Goal: Task Accomplishment & Management: Manage account settings

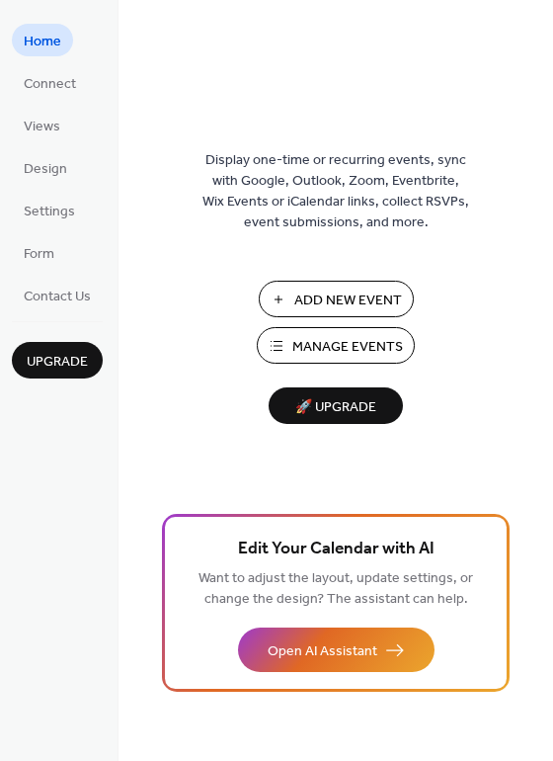
click at [325, 343] on span "Manage Events" at bounding box center [347, 347] width 111 height 21
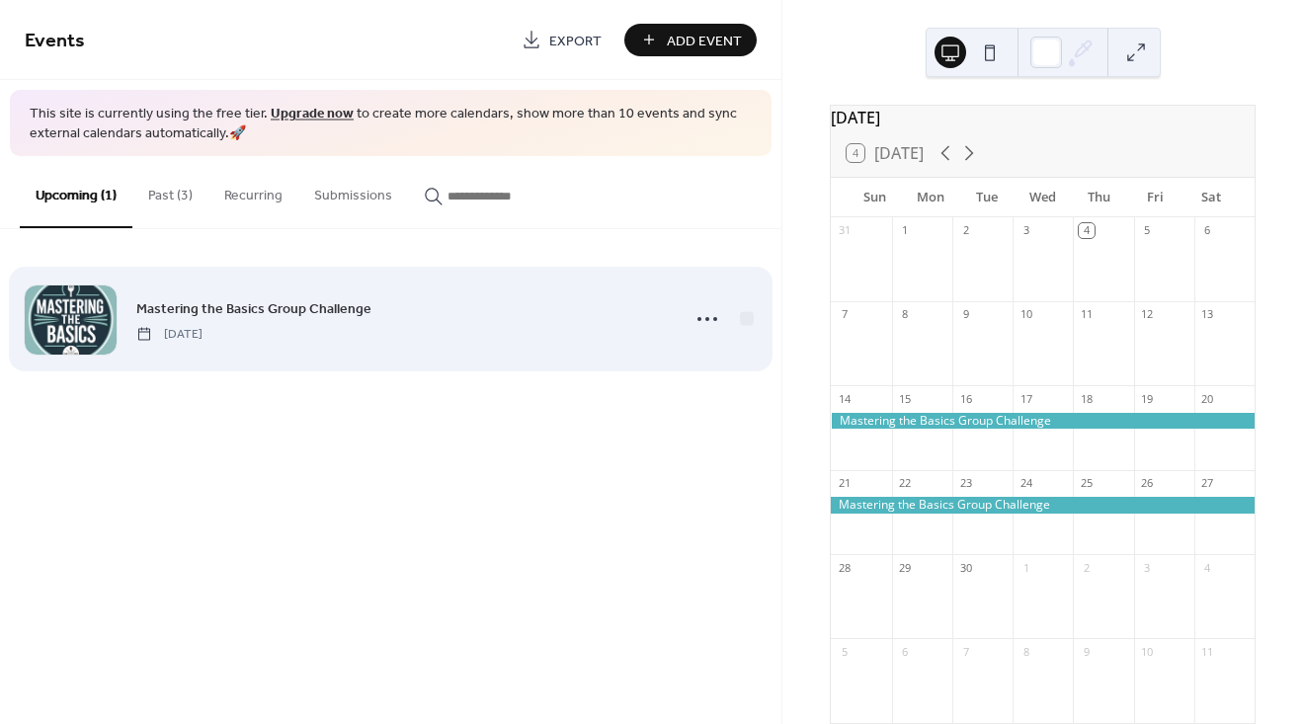
click at [556, 323] on div "Mastering the Basics Group Challenge [DATE]" at bounding box center [402, 319] width 532 height 44
click at [703, 313] on icon at bounding box center [708, 319] width 32 height 32
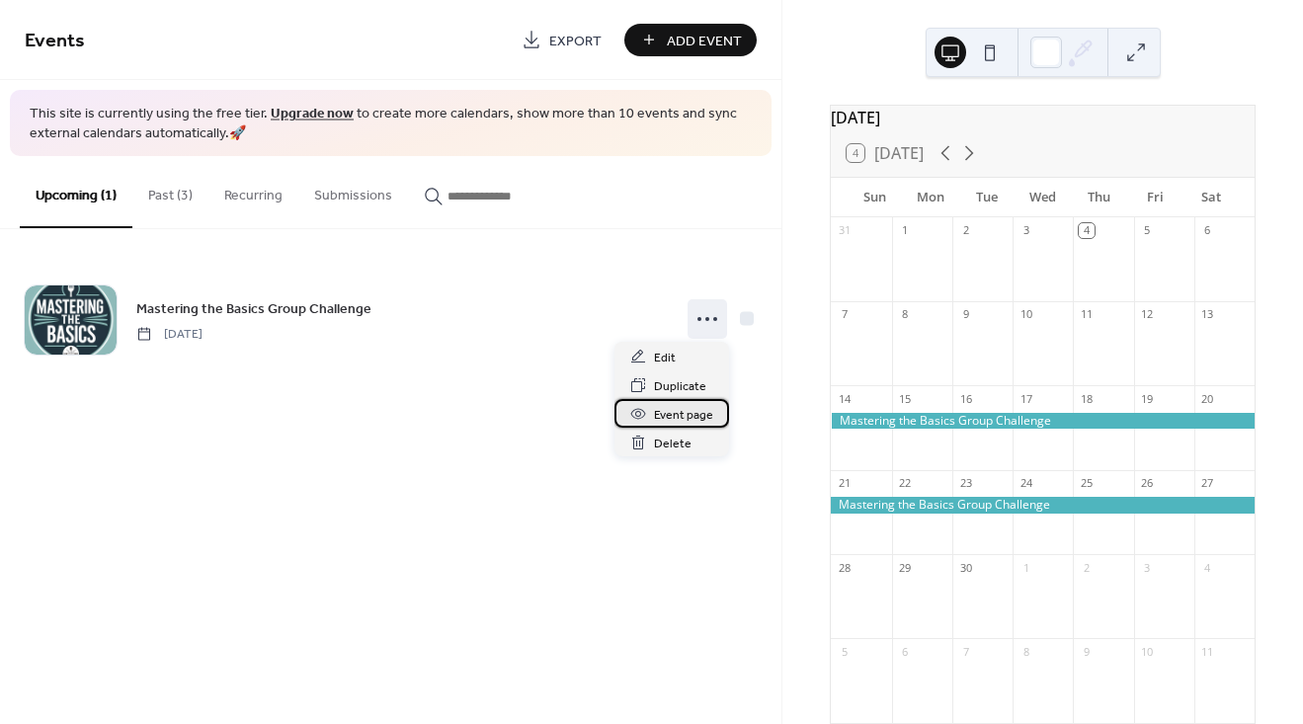
click at [697, 419] on span "Event page" at bounding box center [683, 415] width 59 height 21
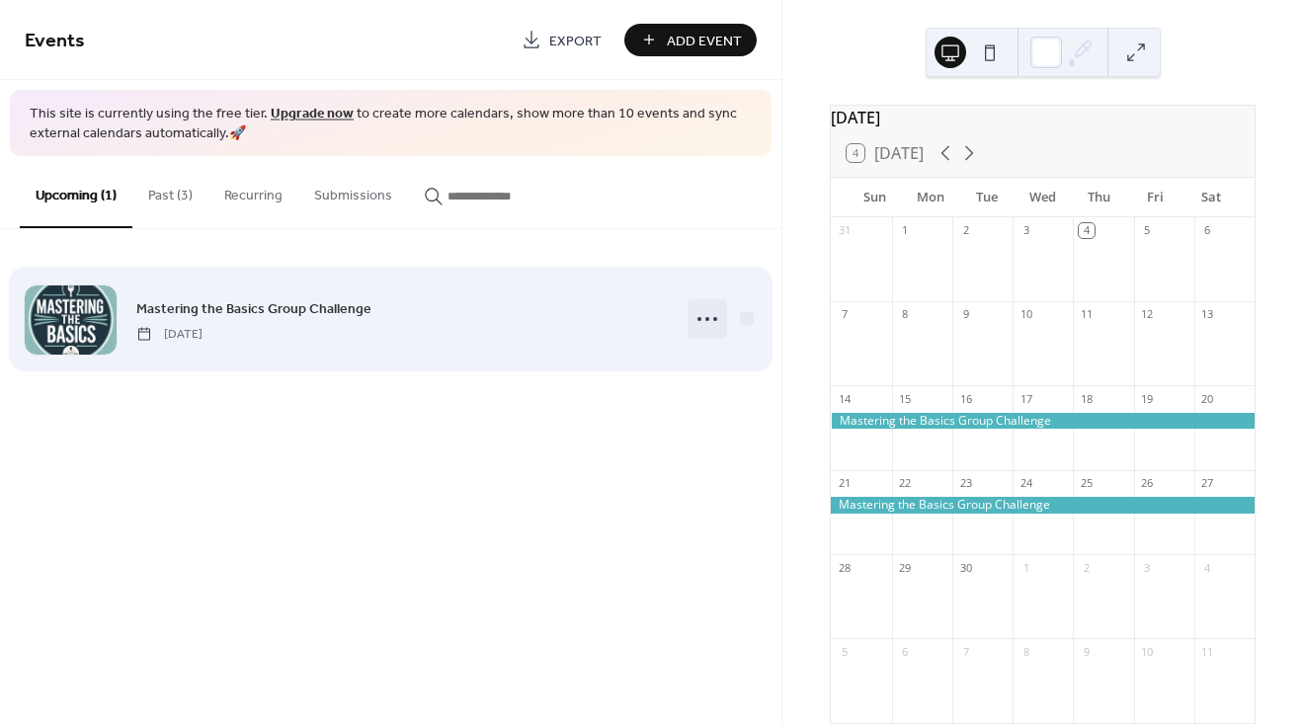
click at [717, 313] on icon at bounding box center [708, 319] width 32 height 32
drag, startPoint x: 445, startPoint y: 394, endPoint x: 384, endPoint y: 371, distance: 64.8
click at [447, 394] on div "Mastering the Basics Group Challenge [DATE]" at bounding box center [391, 319] width 782 height 180
click at [234, 320] on div "Mastering the Basics Group Challenge [DATE]" at bounding box center [402, 319] width 532 height 44
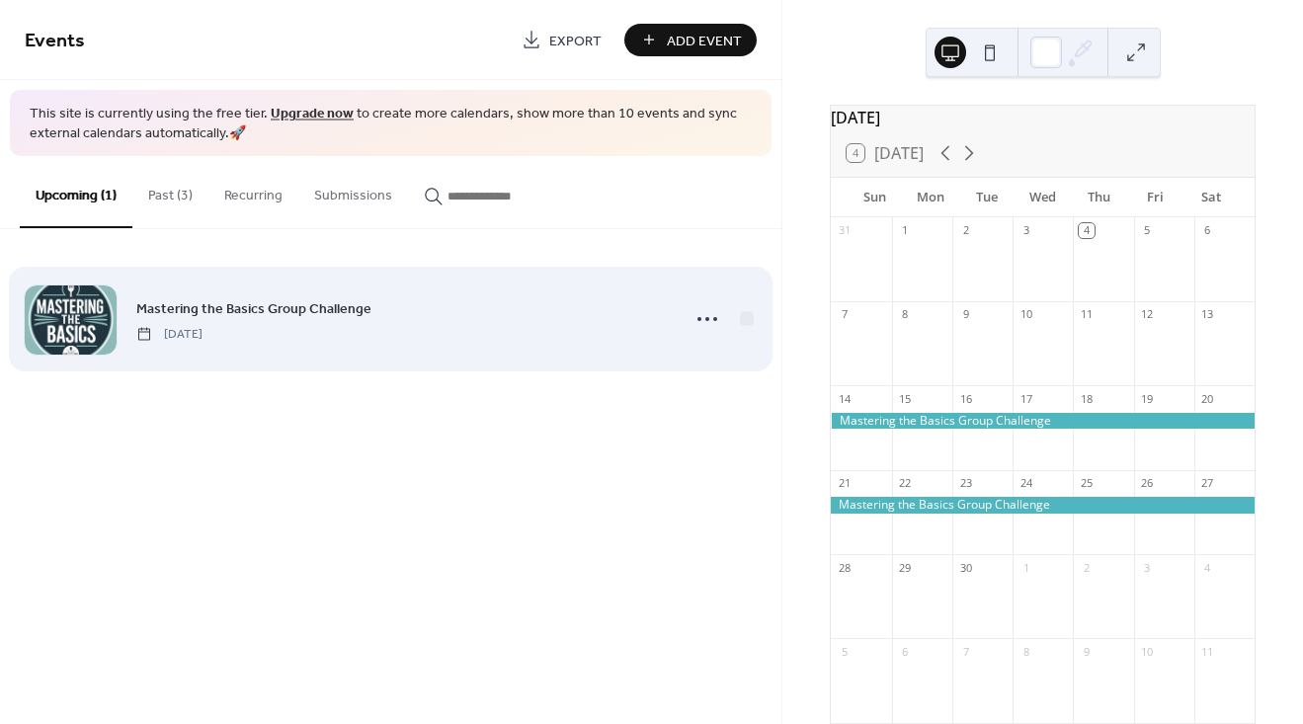
click at [80, 299] on div at bounding box center [71, 320] width 92 height 69
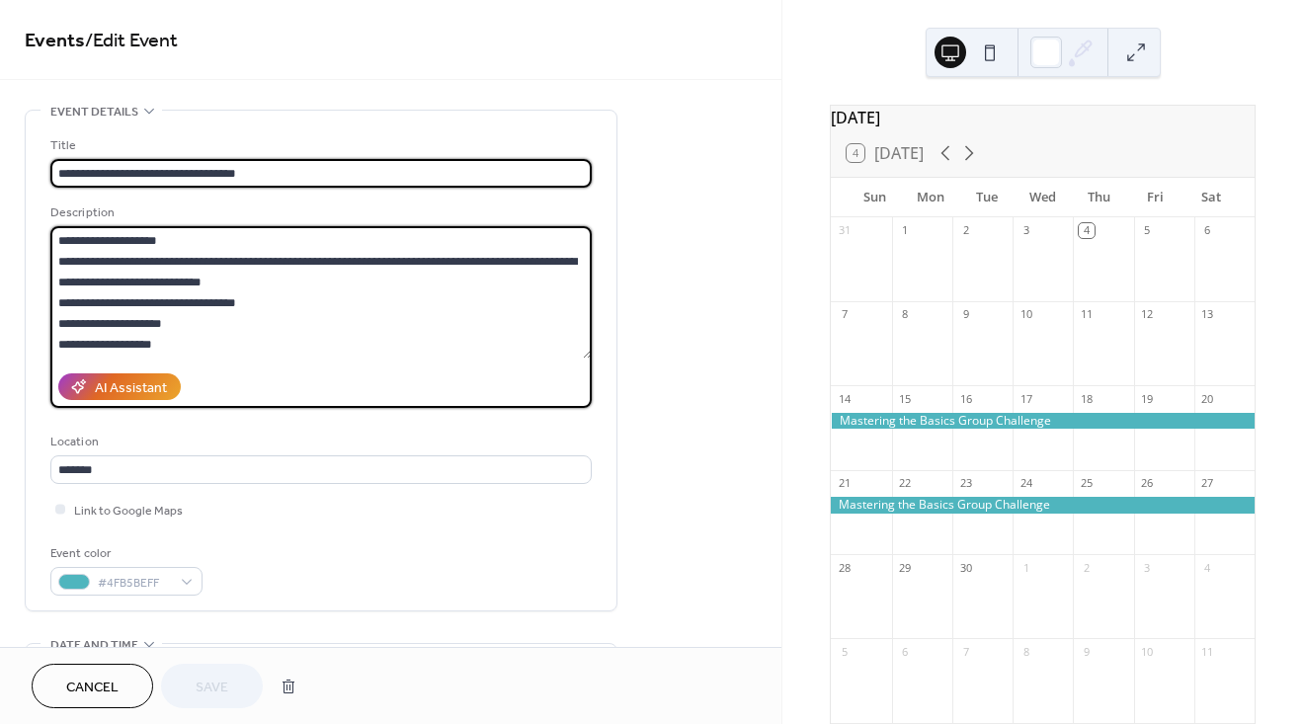
click at [80, 299] on textarea "**********" at bounding box center [320, 292] width 541 height 132
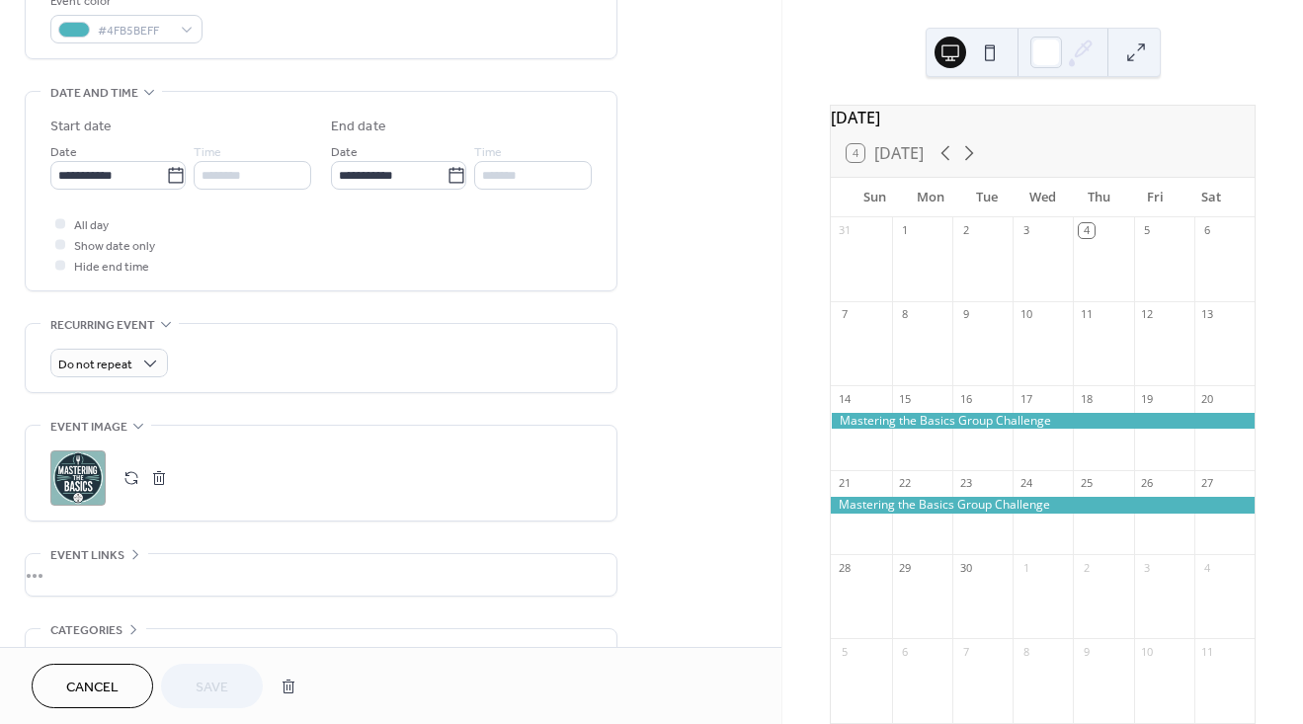
scroll to position [678, 0]
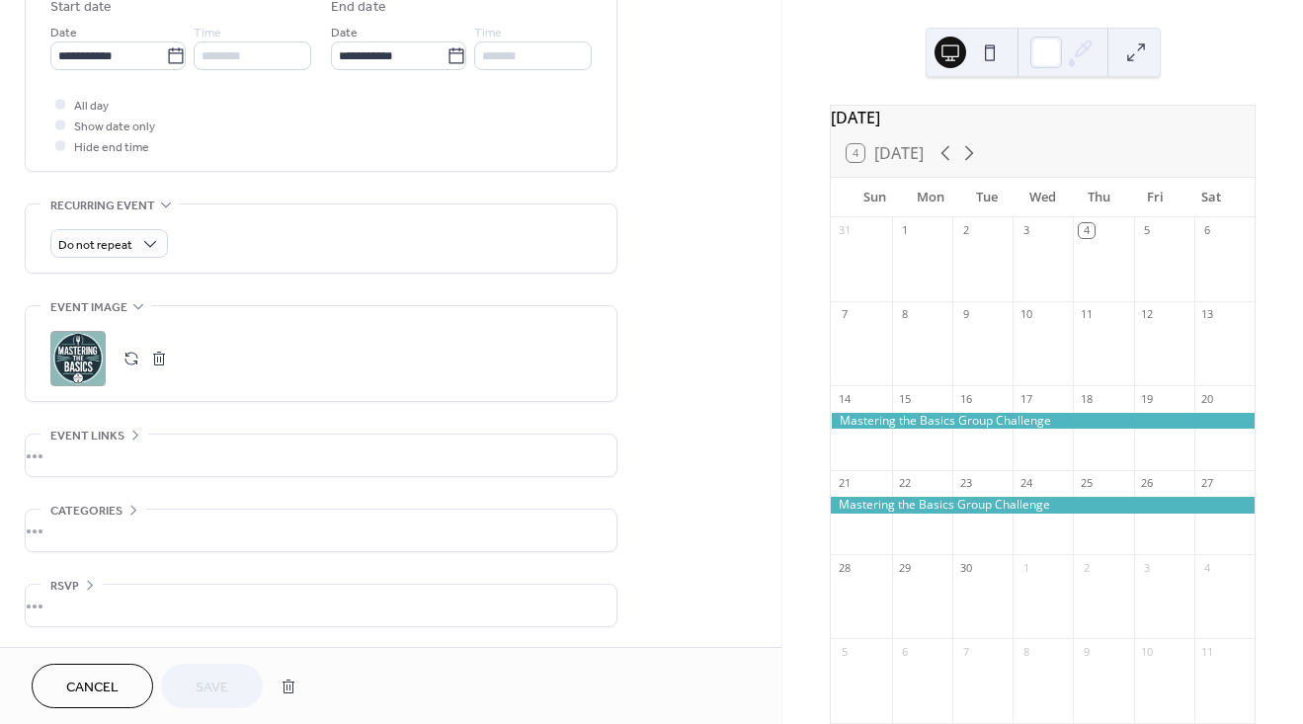
click at [95, 448] on div "•••" at bounding box center [321, 456] width 591 height 42
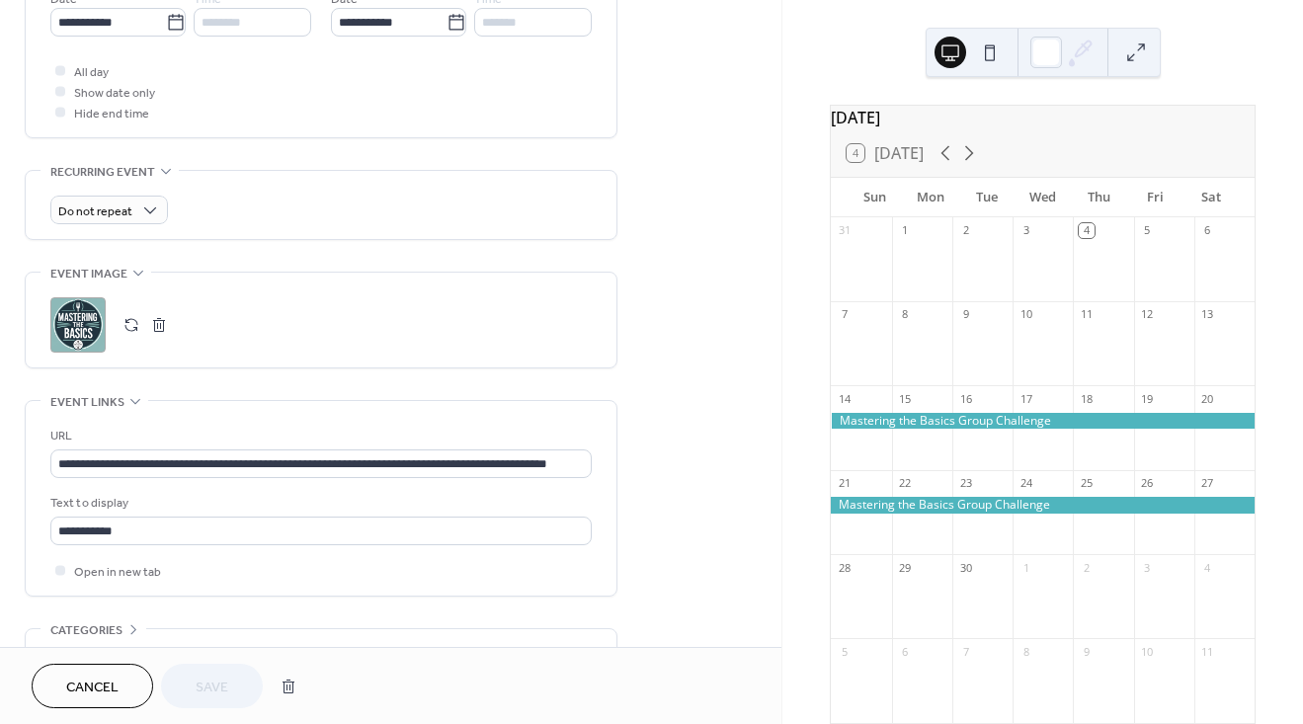
scroll to position [835, 0]
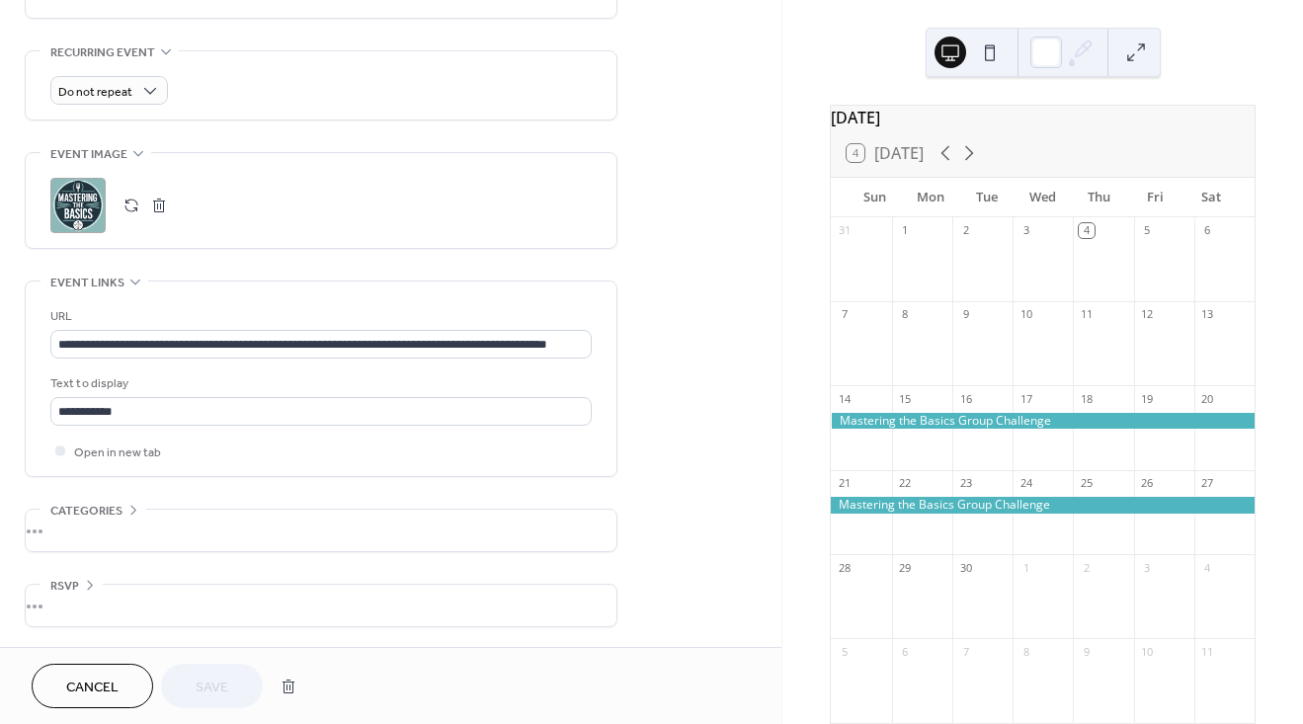
click at [114, 528] on div "•••" at bounding box center [321, 531] width 591 height 42
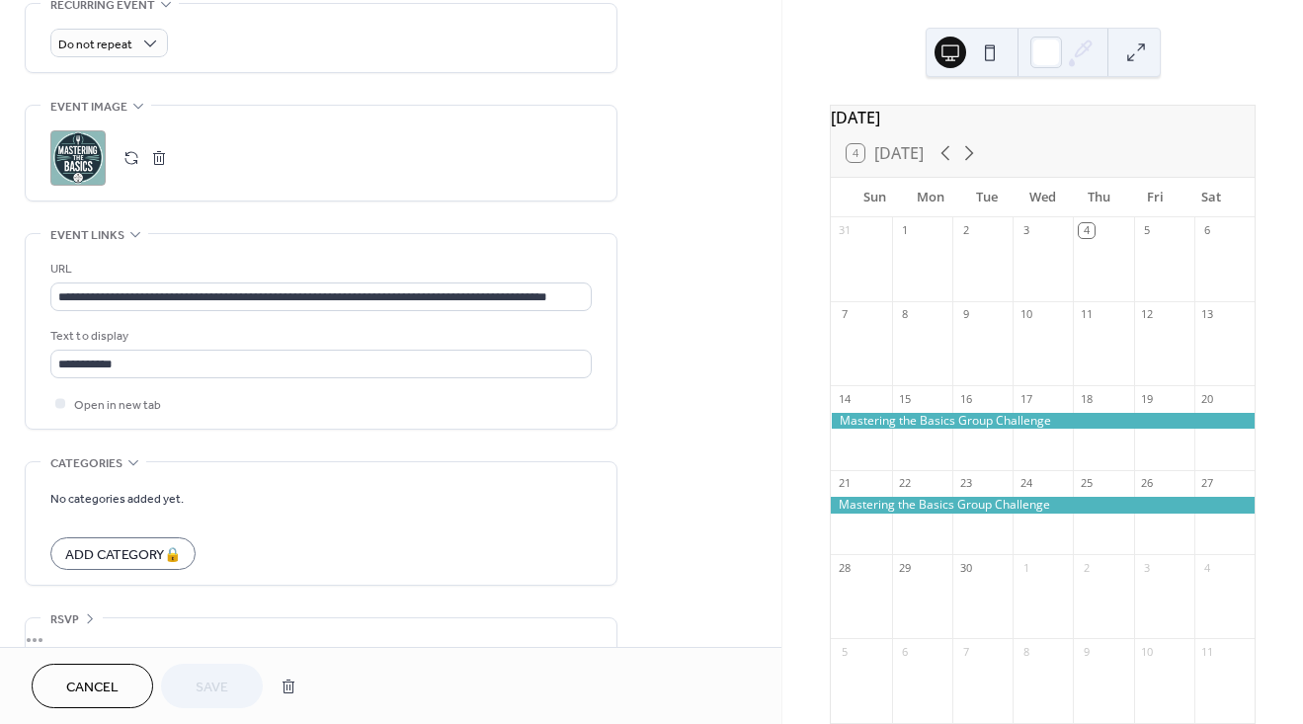
scroll to position [916, 0]
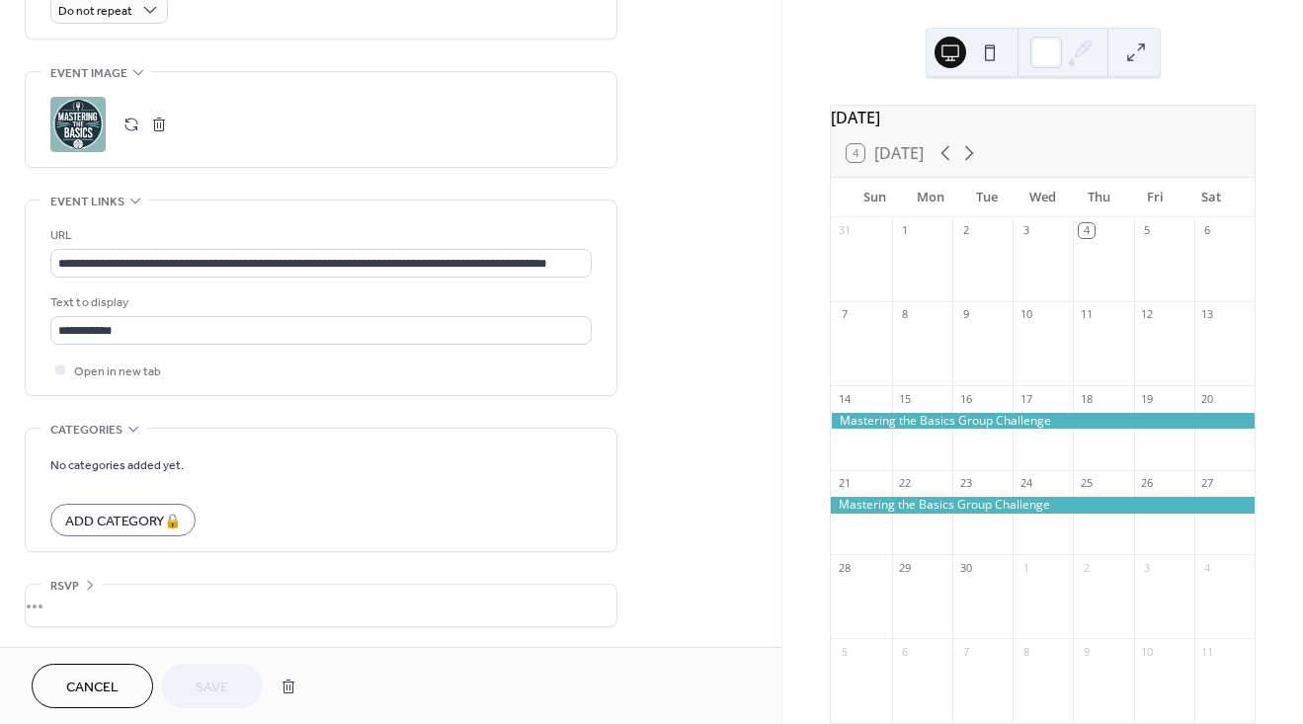
click at [116, 603] on div "•••" at bounding box center [321, 606] width 591 height 42
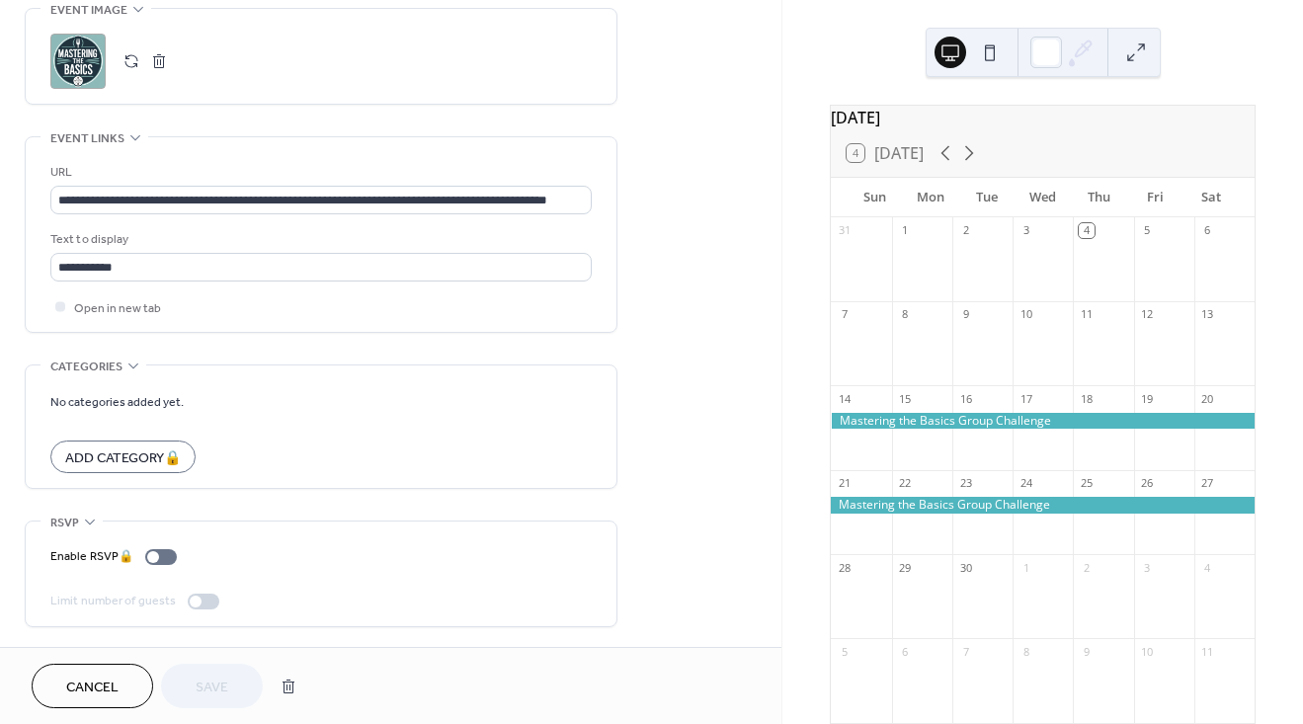
scroll to position [102, 0]
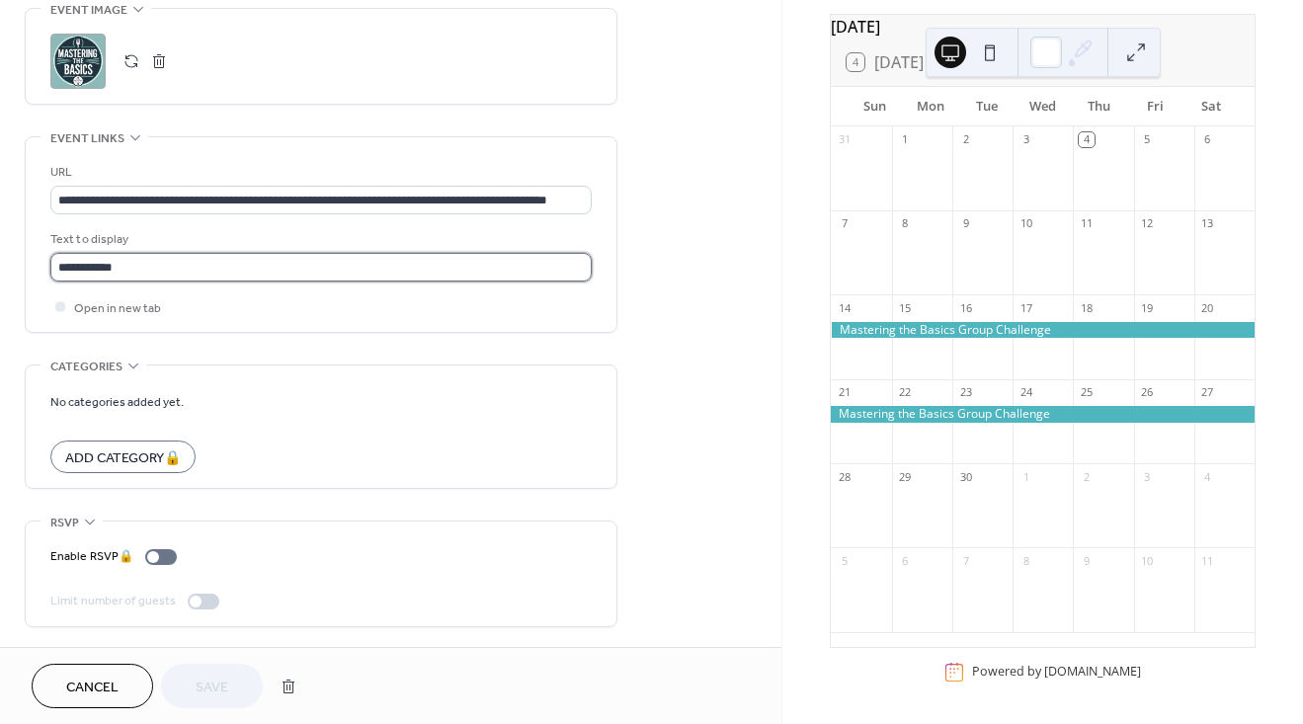
click at [205, 257] on input "**********" at bounding box center [320, 267] width 541 height 29
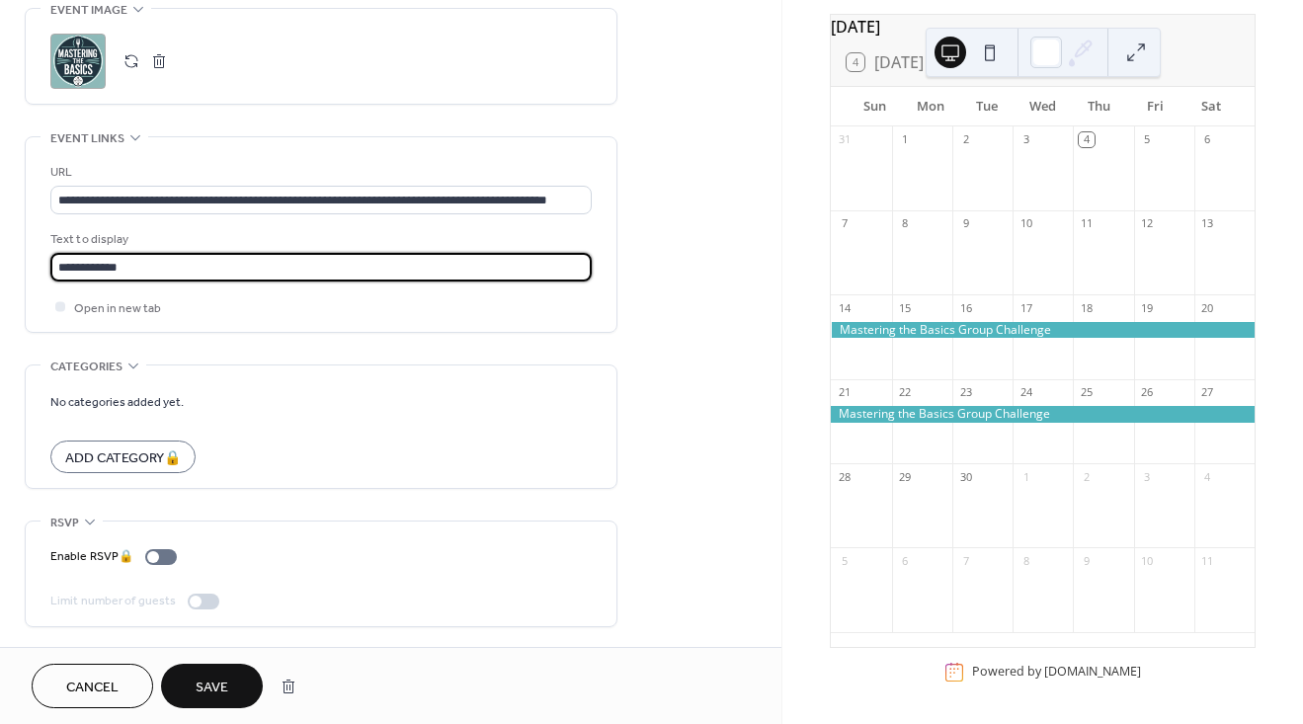
type input "**********"
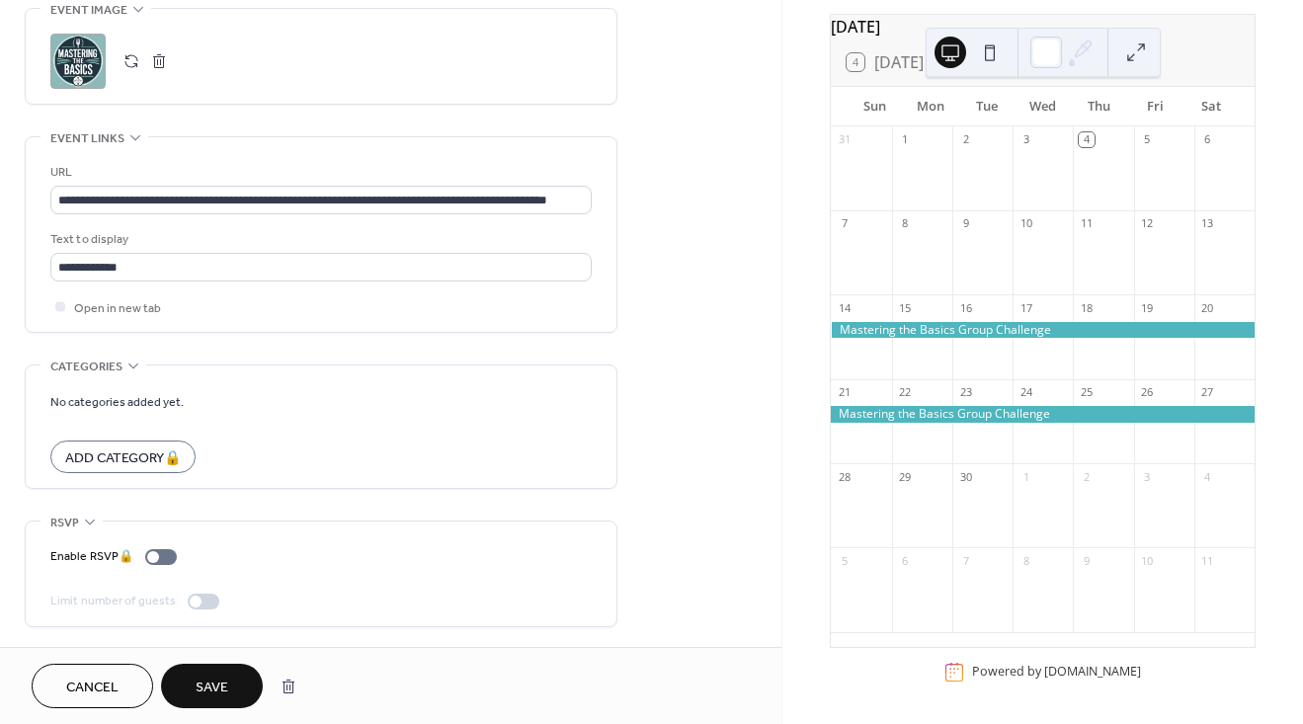
click at [212, 678] on span "Save" at bounding box center [212, 688] width 33 height 21
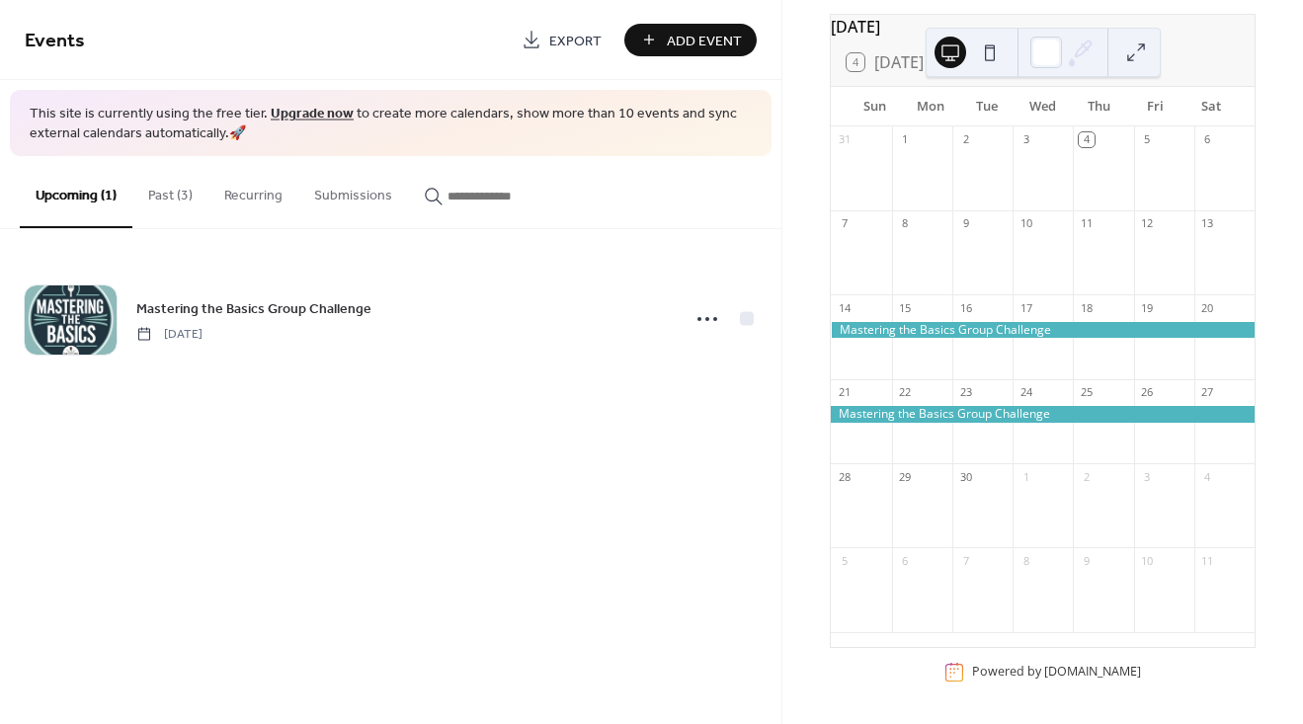
click at [583, 42] on span "Export" at bounding box center [575, 41] width 52 height 21
click at [973, 325] on div at bounding box center [1043, 330] width 424 height 17
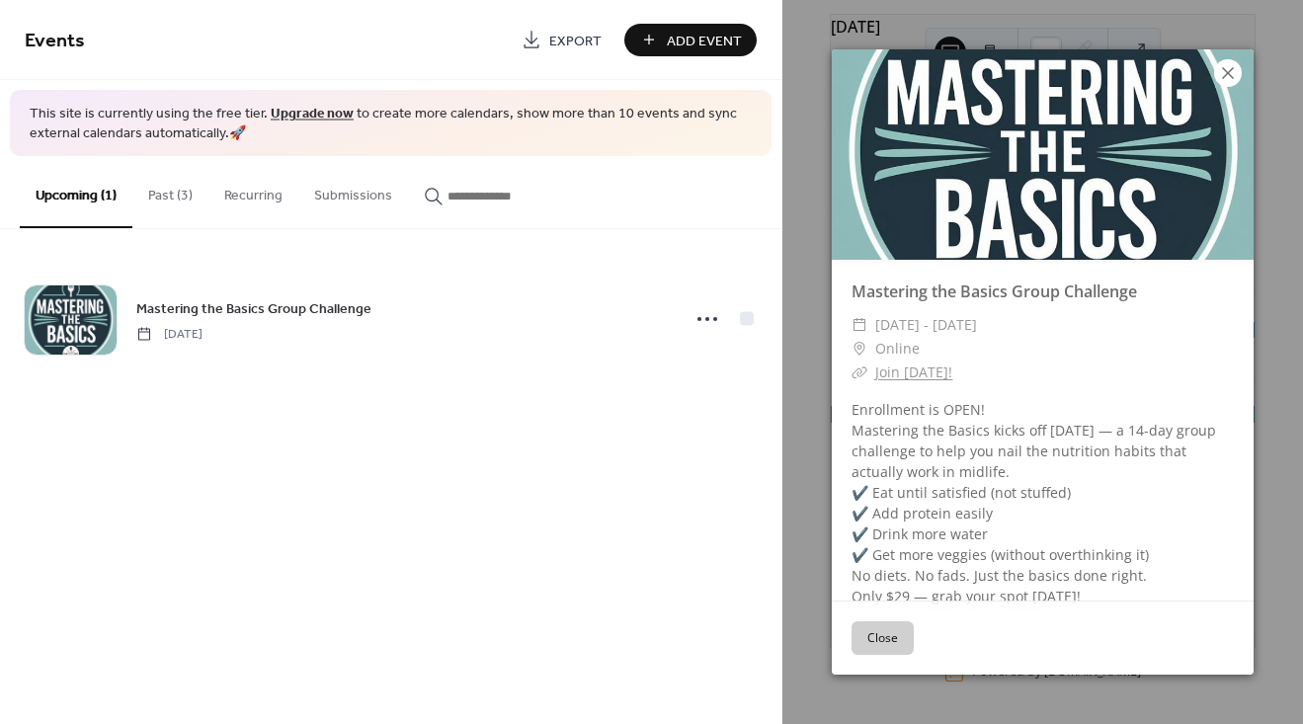
click at [1229, 73] on icon at bounding box center [1228, 73] width 12 height 12
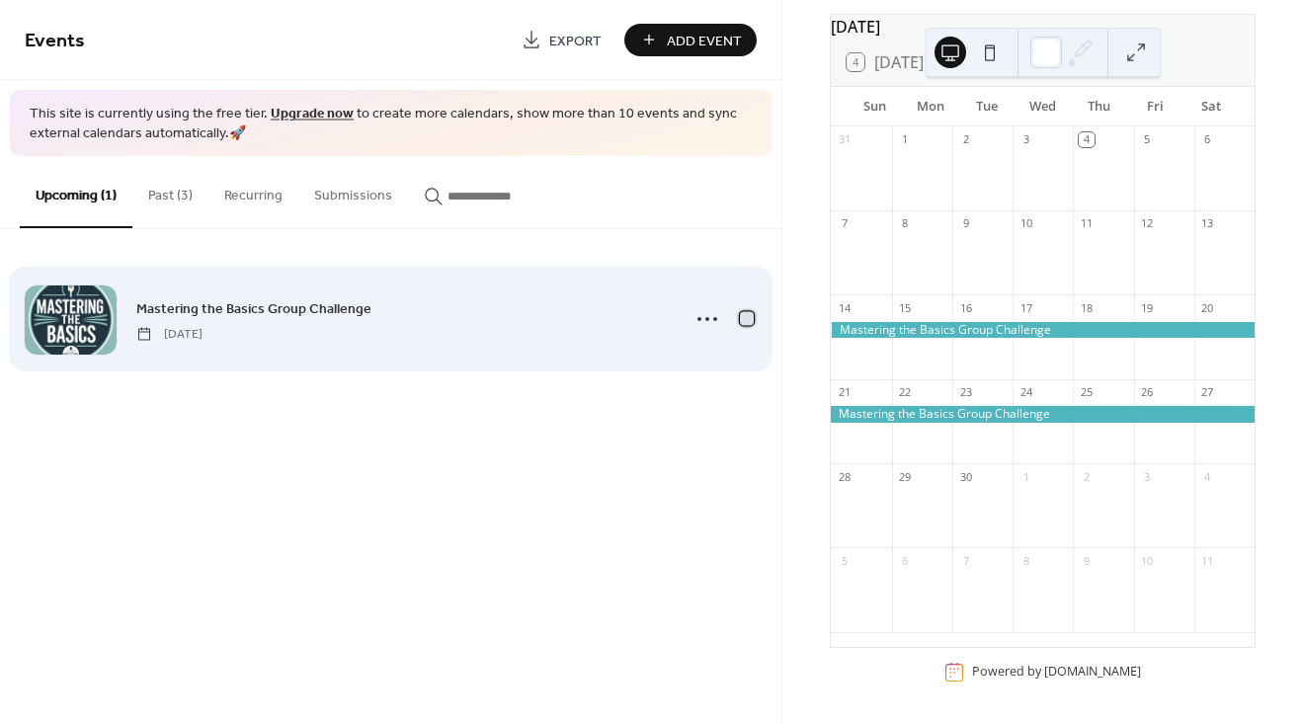
click at [747, 318] on div at bounding box center [747, 319] width 14 height 14
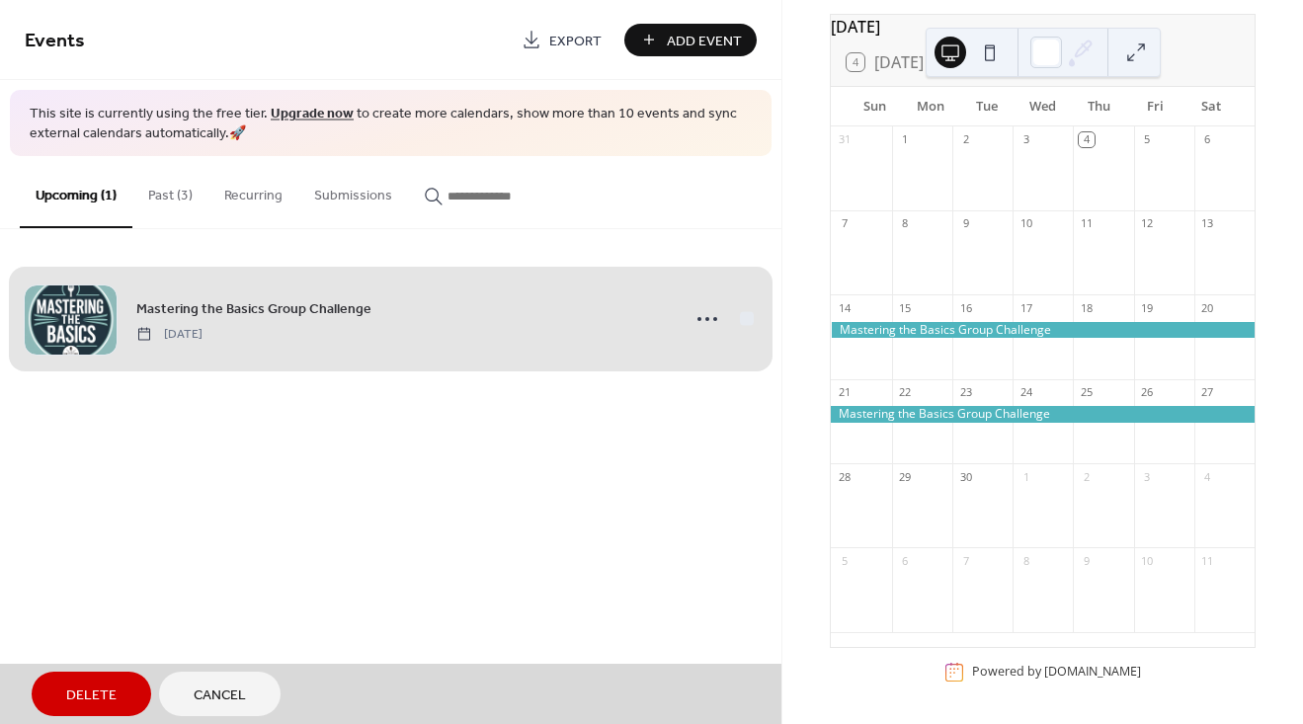
click at [747, 318] on span "Mastering the Basics Group Challenge [DATE]" at bounding box center [391, 319] width 732 height 121
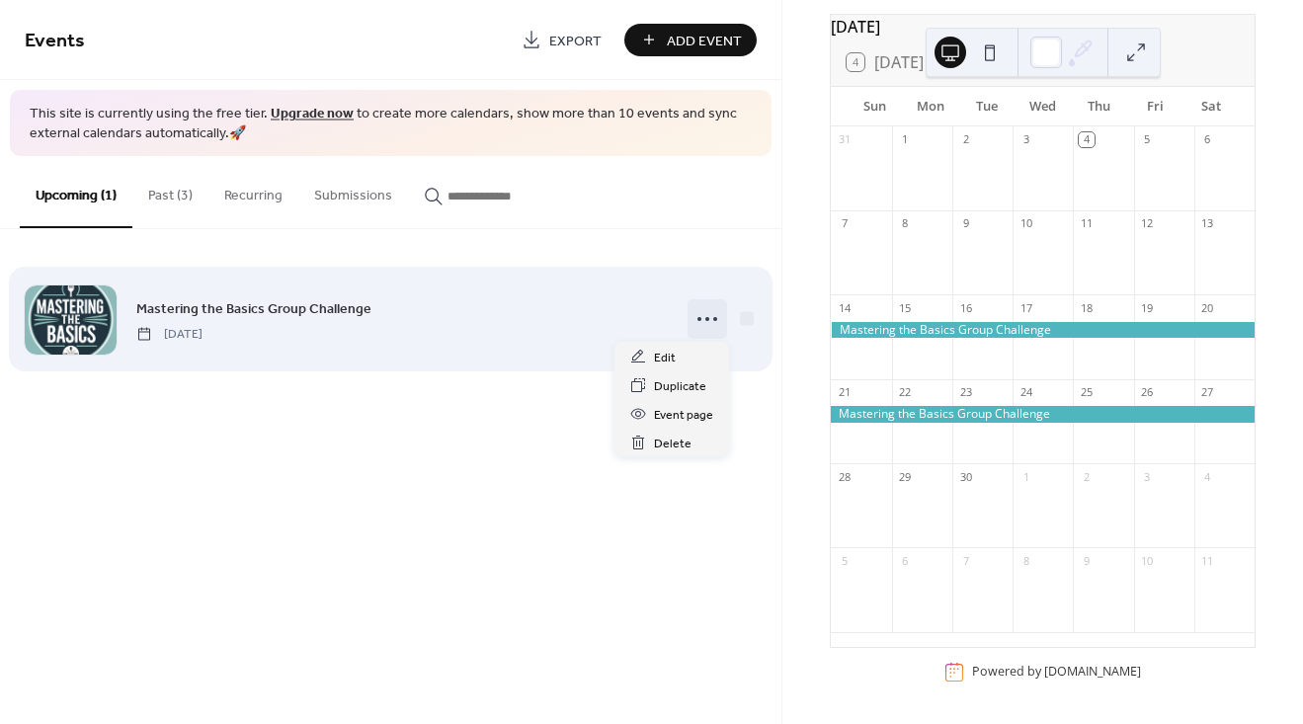
click at [702, 314] on icon at bounding box center [708, 319] width 32 height 32
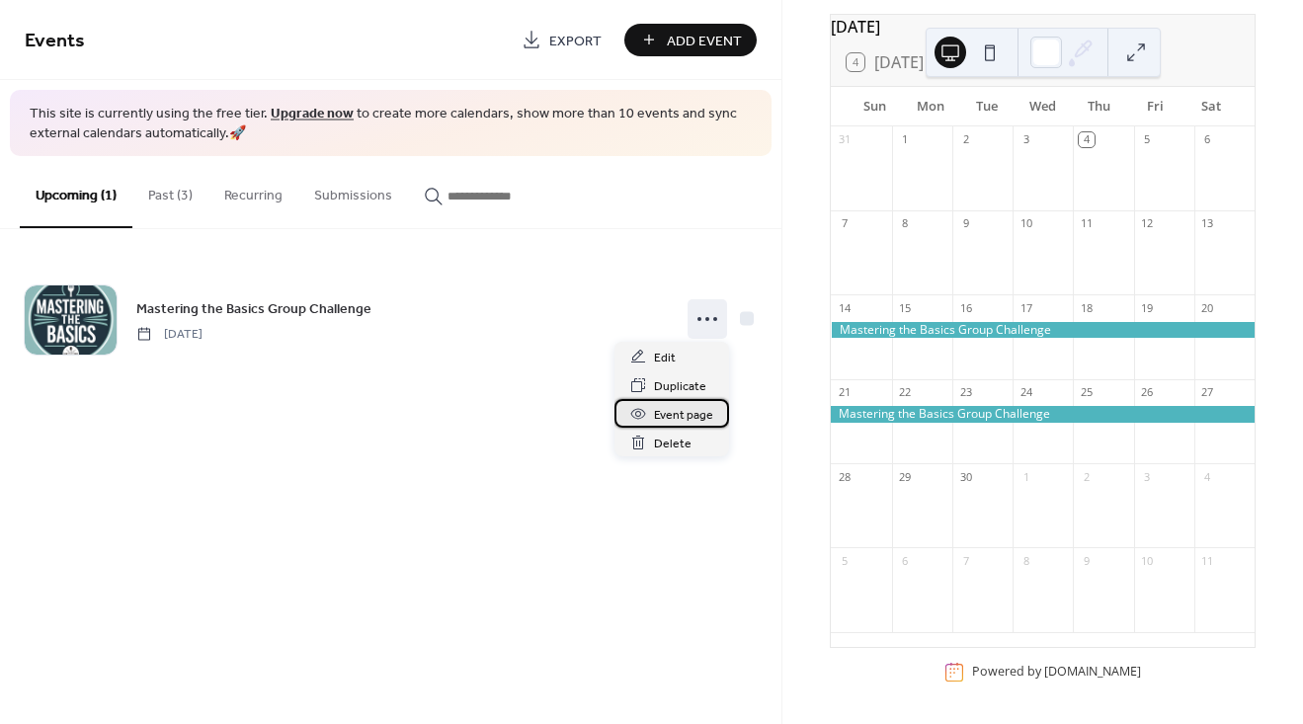
click at [689, 413] on span "Event page" at bounding box center [683, 415] width 59 height 21
